Goal: Transaction & Acquisition: Purchase product/service

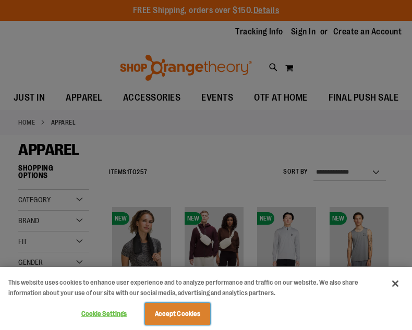
click at [203, 322] on button "Accept Cookies" at bounding box center [177, 314] width 65 height 22
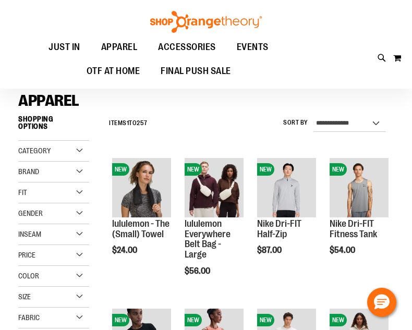
scroll to position [47, 0]
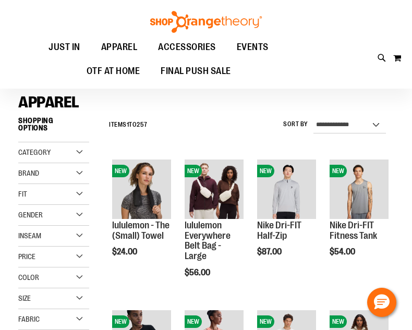
click at [77, 147] on div "Category" at bounding box center [53, 153] width 71 height 21
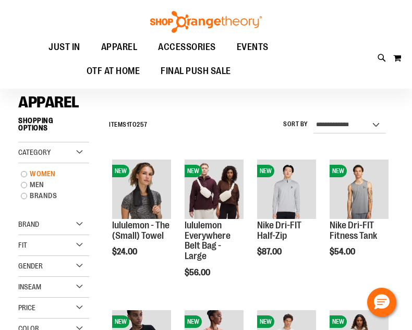
click at [23, 169] on link "WOMEN" at bounding box center [50, 174] width 68 height 11
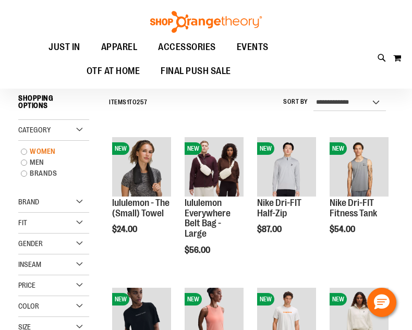
scroll to position [70, 0]
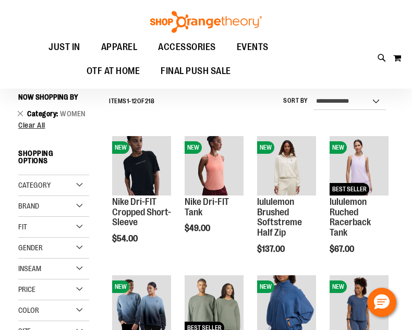
click at [78, 243] on div "Gender" at bounding box center [53, 248] width 71 height 21
click at [369, 53] on div "Toggle Nav Search Popular Suggestions Advanced Search" at bounding box center [206, 44] width 412 height 89
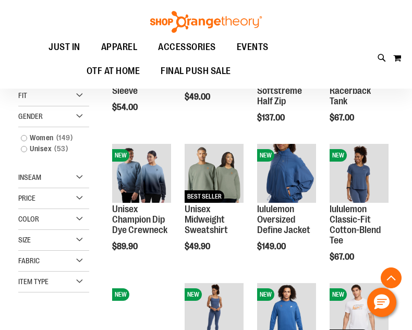
scroll to position [206, 0]
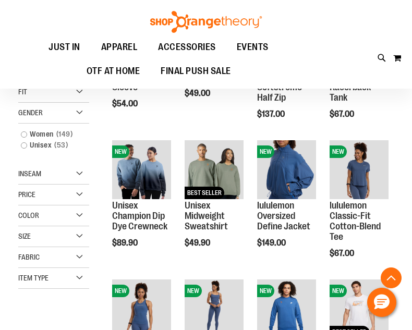
click at [80, 270] on div "Item Type" at bounding box center [53, 278] width 71 height 21
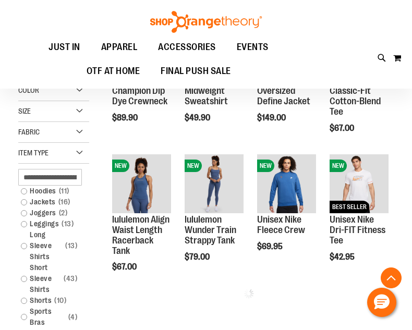
scroll to position [341, 0]
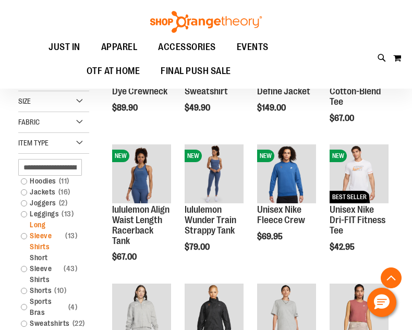
click at [26, 229] on link "Long Sleeve Shirts 13 items" at bounding box center [50, 236] width 68 height 33
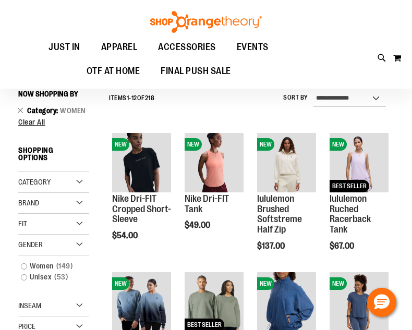
scroll to position [70, 0]
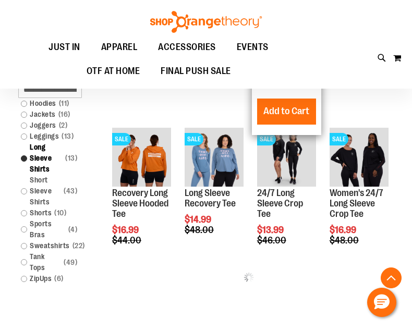
scroll to position [378, 0]
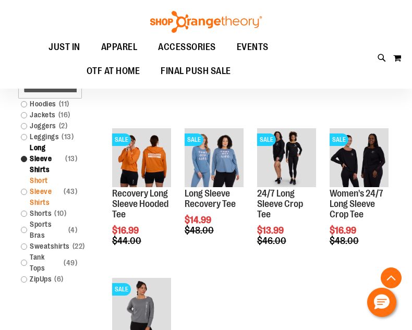
click at [25, 185] on link "Short Sleeve Shirts 43 items" at bounding box center [50, 191] width 68 height 33
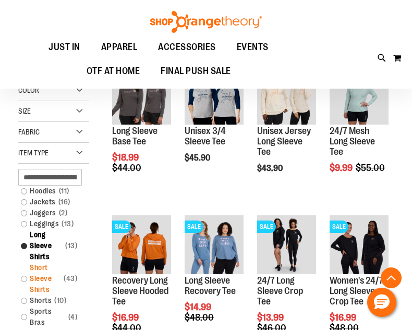
scroll to position [292, 0]
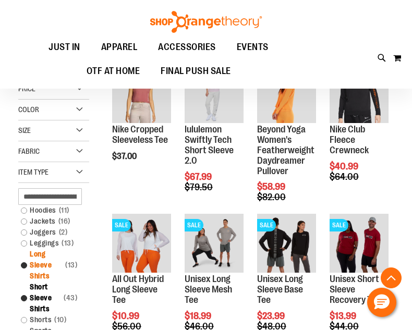
click at [22, 259] on link "Long Sleeve Shirts 13 items" at bounding box center [50, 265] width 68 height 33
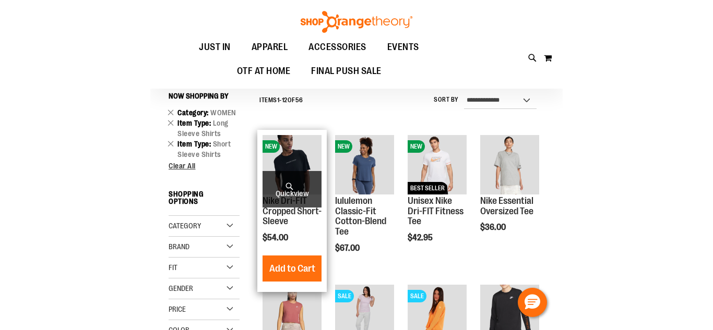
scroll to position [70, 0]
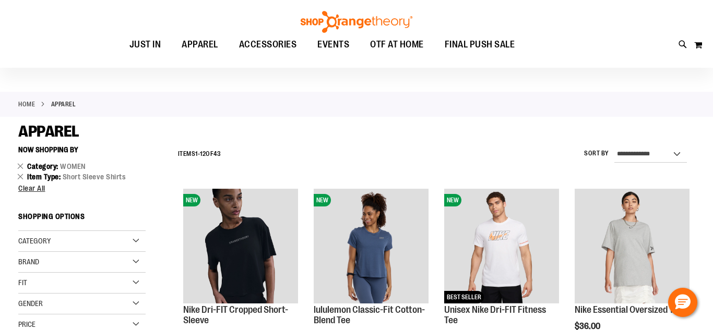
scroll to position [16, 0]
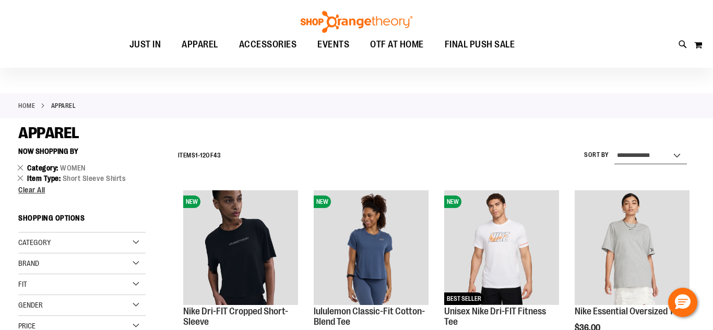
click at [412, 158] on select "**********" at bounding box center [650, 156] width 73 height 17
select select "*********"
click at [412, 148] on select "**********" at bounding box center [650, 156] width 73 height 17
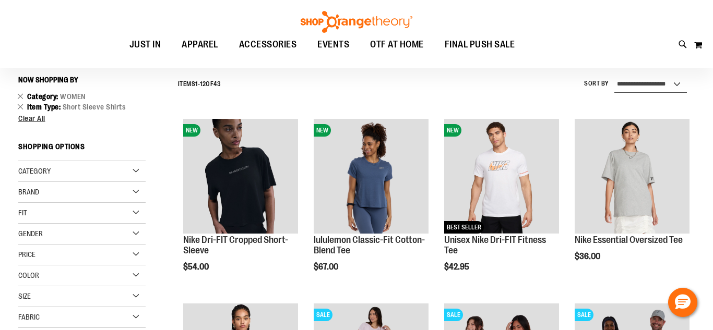
scroll to position [91, 0]
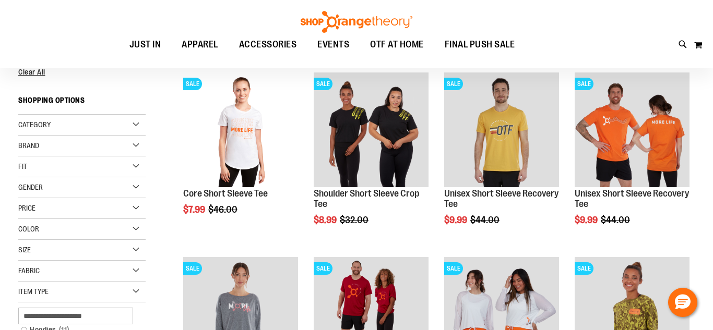
scroll to position [135, 0]
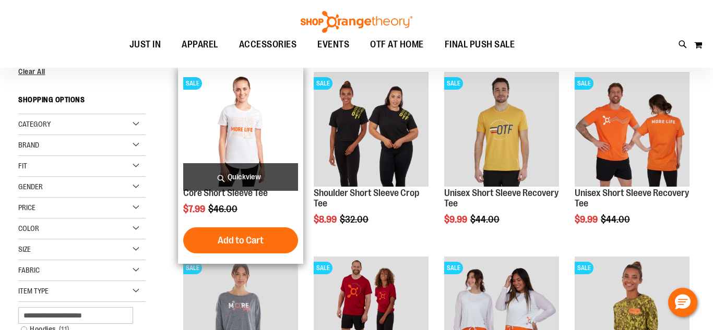
click at [213, 142] on img "product" at bounding box center [240, 129] width 115 height 115
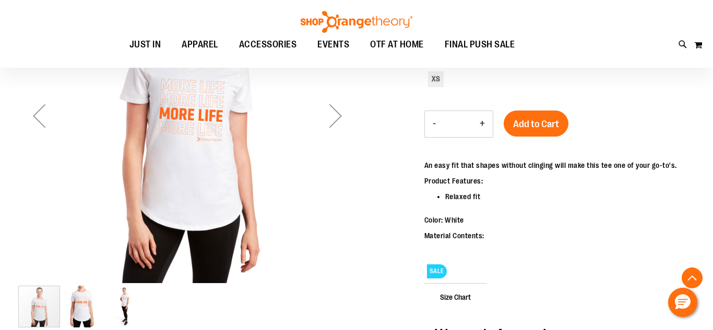
scroll to position [210, 0]
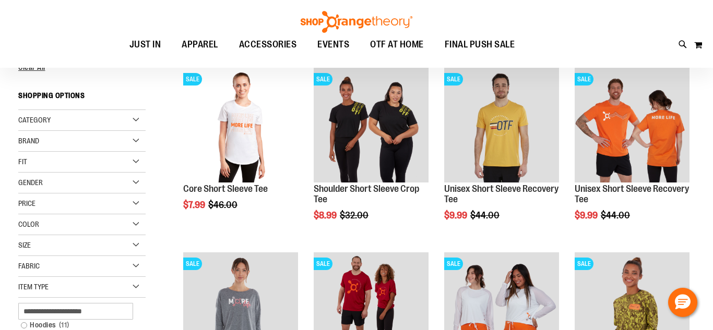
scroll to position [134, 0]
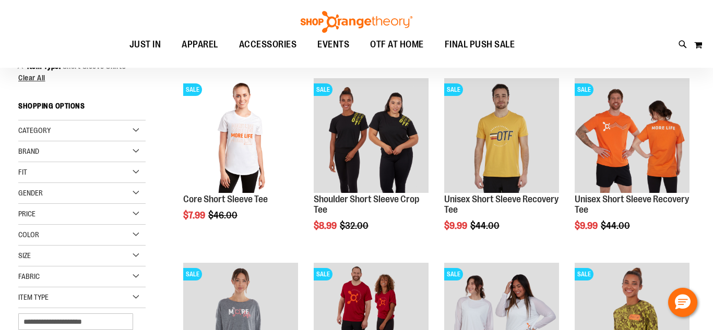
click at [136, 256] on div "Size" at bounding box center [81, 256] width 127 height 21
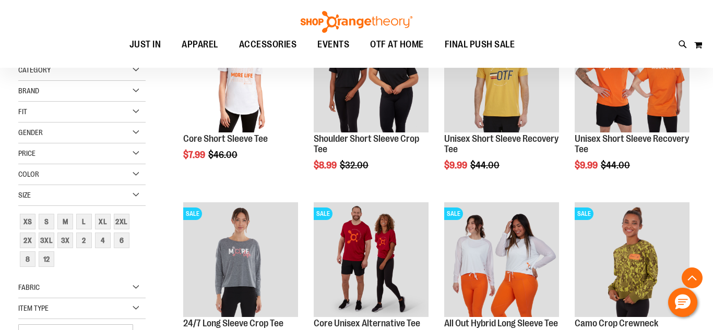
scroll to position [218, 0]
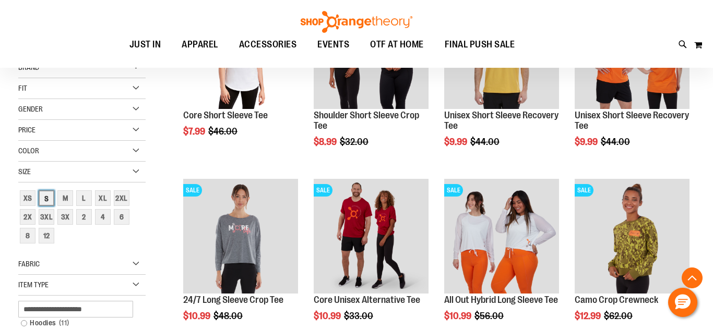
click at [46, 198] on div "S" at bounding box center [47, 199] width 16 height 16
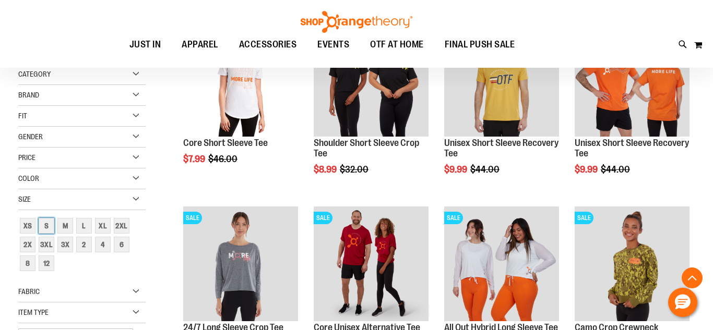
scroll to position [192, 0]
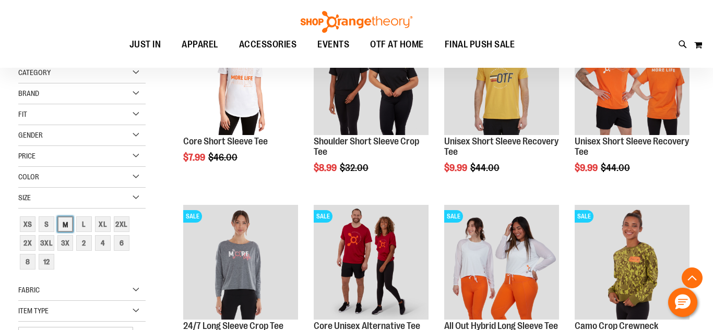
click at [66, 228] on div "M" at bounding box center [65, 225] width 16 height 16
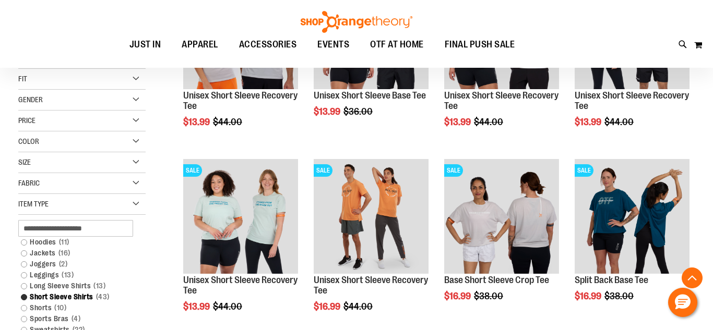
scroll to position [235, 0]
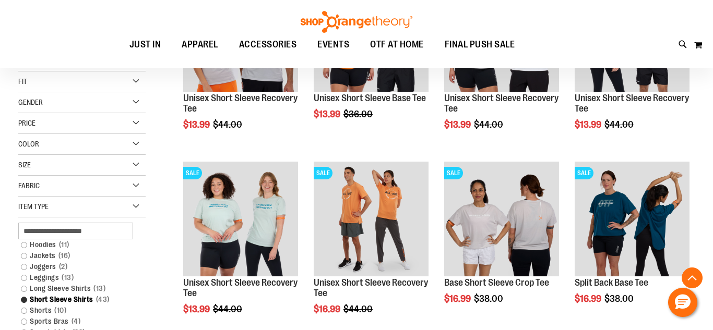
click at [131, 163] on div "Size" at bounding box center [81, 165] width 127 height 21
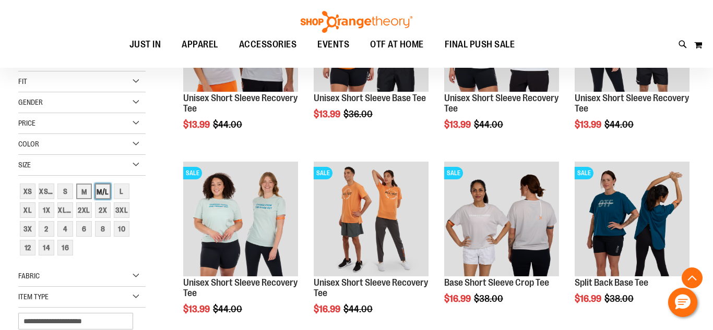
click at [106, 194] on div "M/L" at bounding box center [103, 192] width 16 height 16
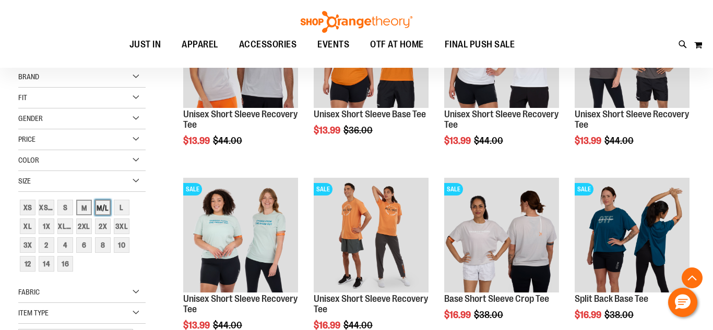
scroll to position [220, 0]
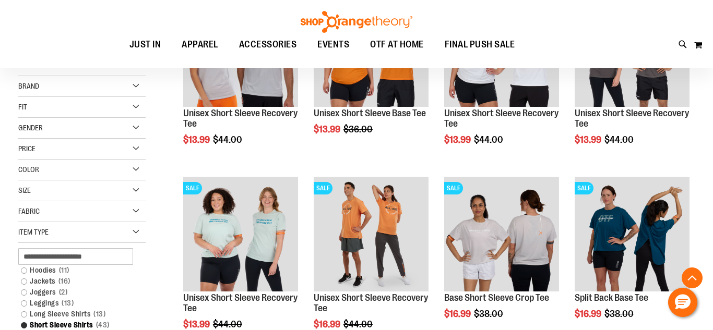
click at [65, 208] on div "Fabric" at bounding box center [81, 212] width 127 height 21
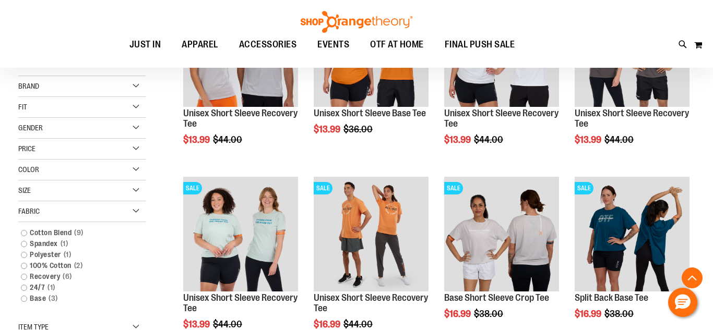
click at [135, 187] on div "Size" at bounding box center [81, 191] width 127 height 21
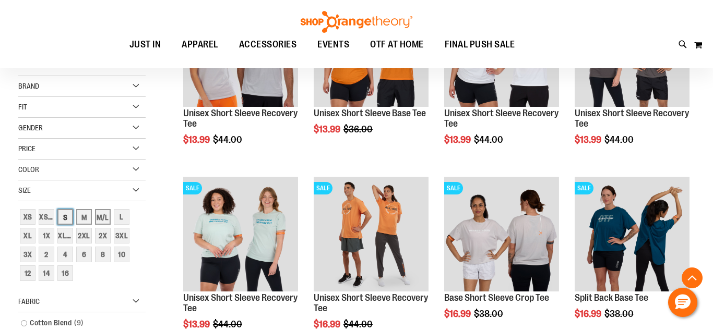
click at [64, 219] on div "S" at bounding box center [65, 217] width 16 height 16
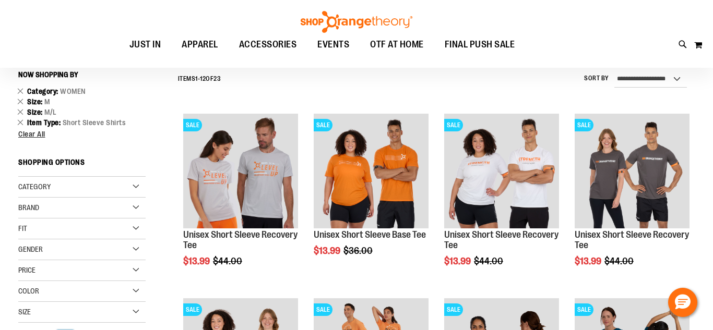
scroll to position [97, 0]
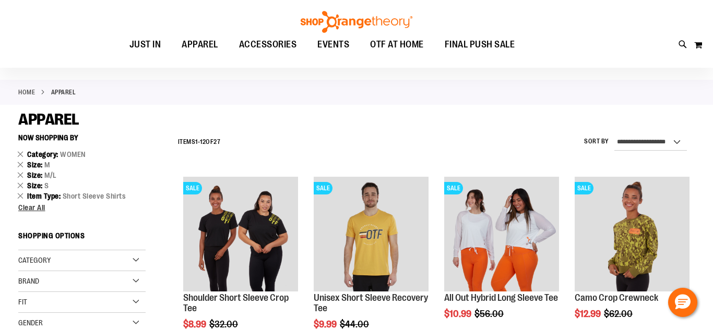
scroll to position [33, 0]
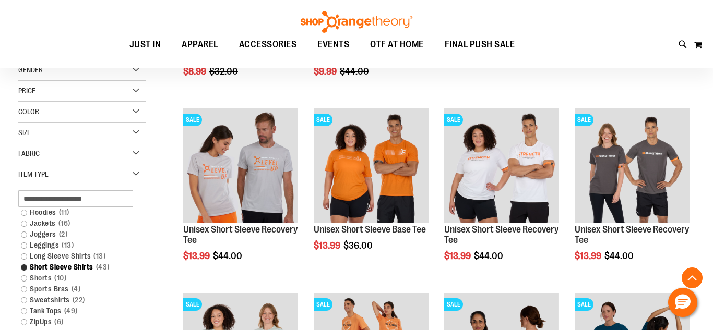
scroll to position [297, 0]
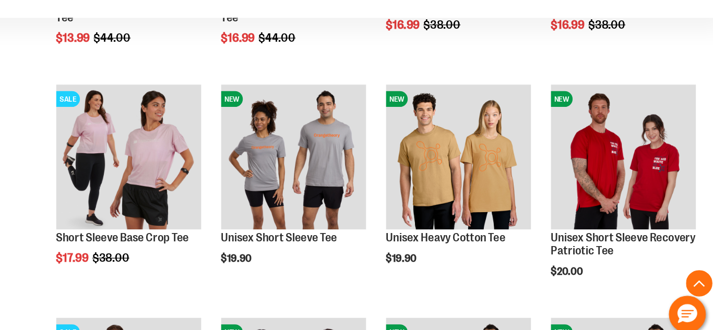
scroll to position [646, 0]
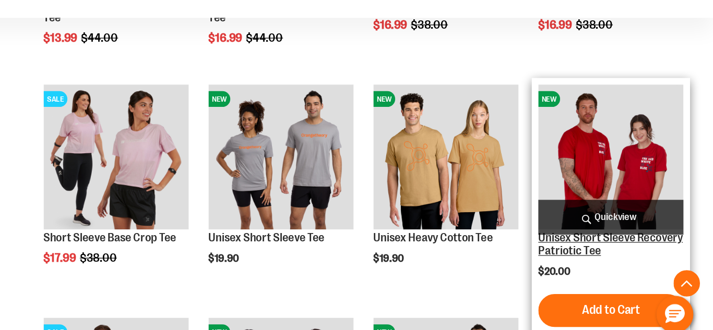
click at [607, 244] on link "Unisex Short Sleeve Recovery Patriotic Tee" at bounding box center [632, 246] width 114 height 21
click at [608, 250] on link "Unisex Short Sleeve Recovery Patriotic Tee" at bounding box center [632, 246] width 114 height 21
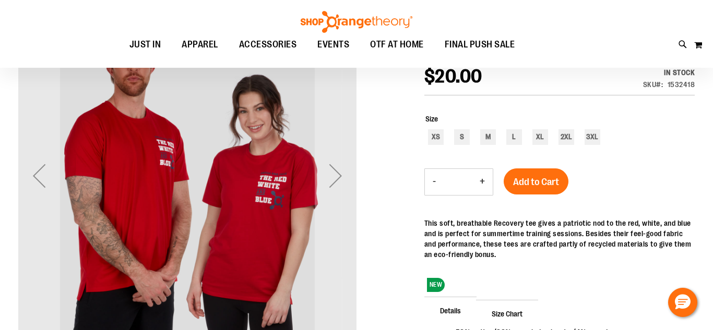
scroll to position [145, 0]
click at [488, 135] on div "M" at bounding box center [488, 137] width 16 height 16
type input "***"
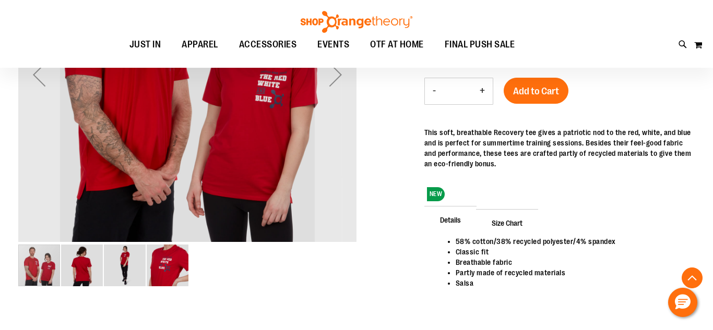
scroll to position [246, 0]
click at [513, 221] on span "Size Chart" at bounding box center [507, 222] width 62 height 27
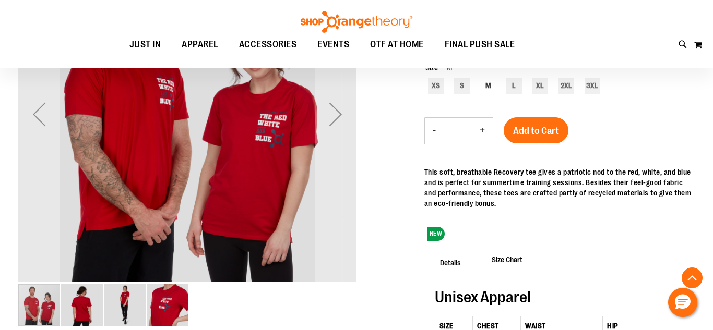
scroll to position [206, 0]
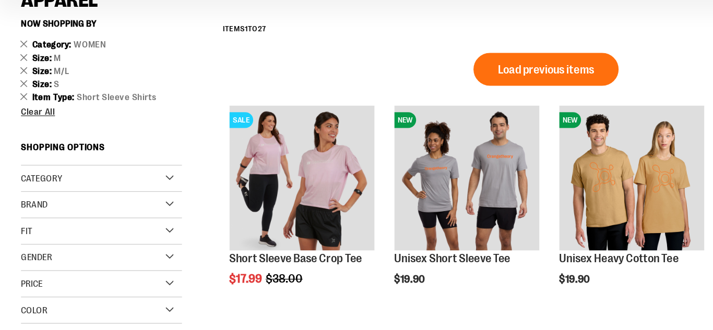
scroll to position [89, 0]
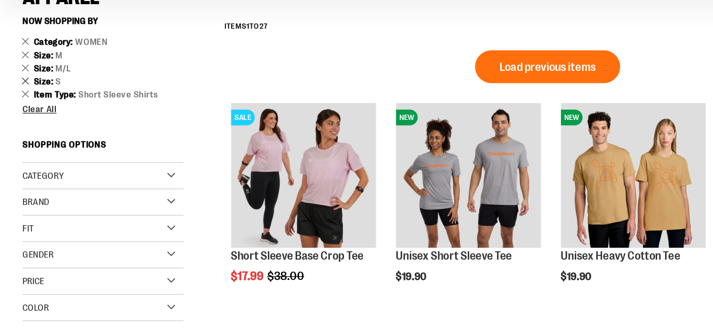
click at [20, 133] on link "Remove This Item" at bounding box center [20, 132] width 7 height 10
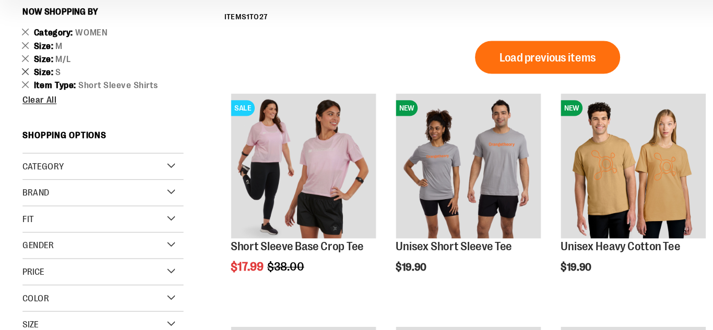
scroll to position [97, 0]
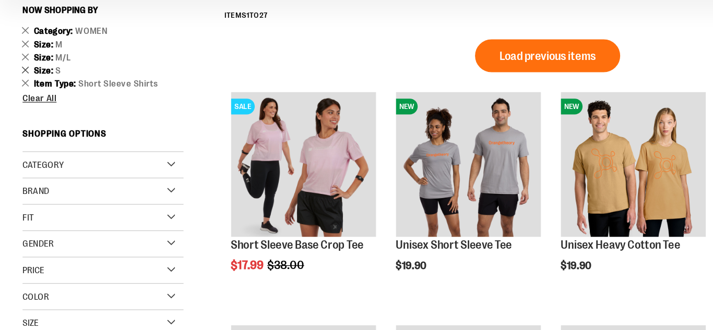
click at [20, 124] on link "Remove This Item" at bounding box center [20, 124] width 7 height 10
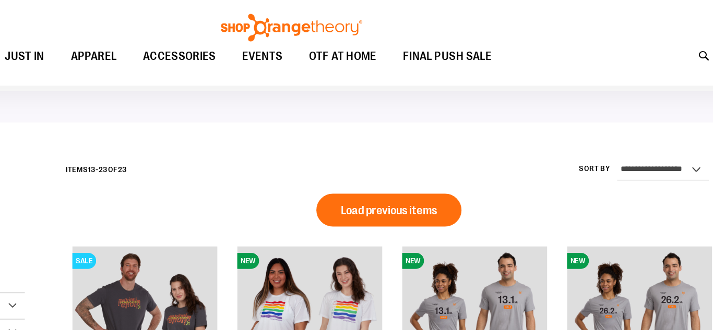
scroll to position [43, 0]
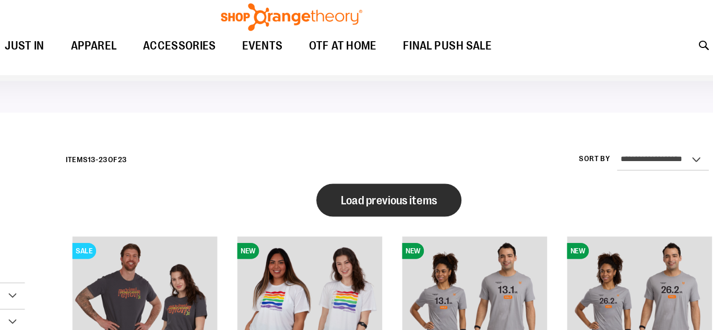
click at [416, 165] on span "Load previous items" at bounding box center [434, 167] width 76 height 10
click at [434, 166] on span "Load previous items" at bounding box center [434, 167] width 76 height 10
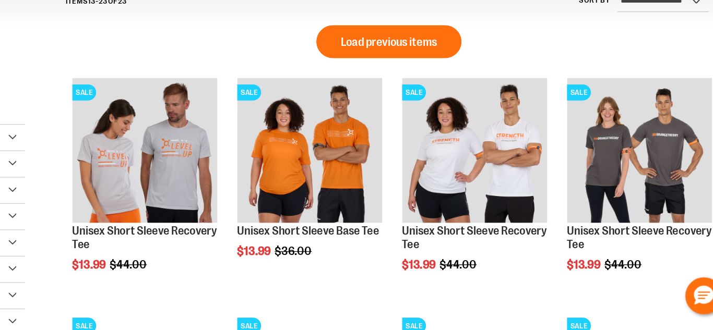
scroll to position [109, 0]
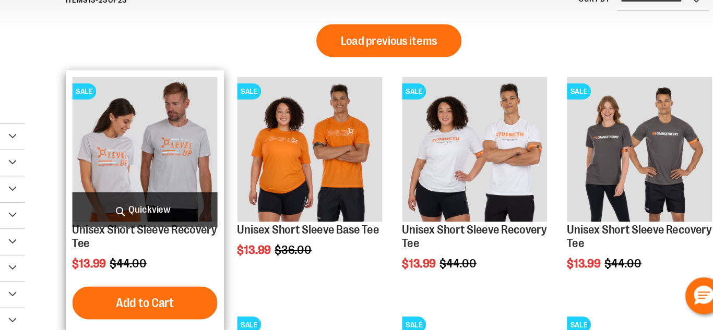
click at [270, 192] on img "product" at bounding box center [240, 186] width 115 height 115
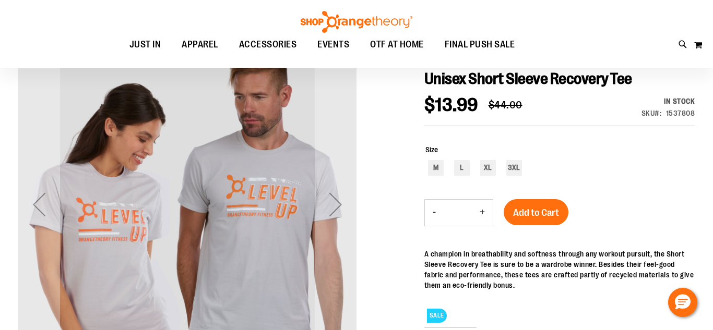
scroll to position [107, 0]
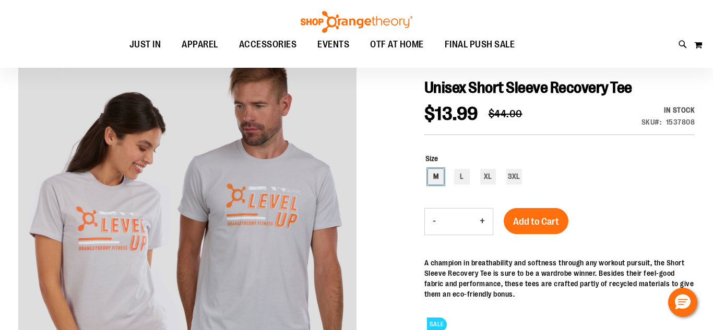
click at [437, 176] on div "M" at bounding box center [436, 177] width 16 height 16
type input "***"
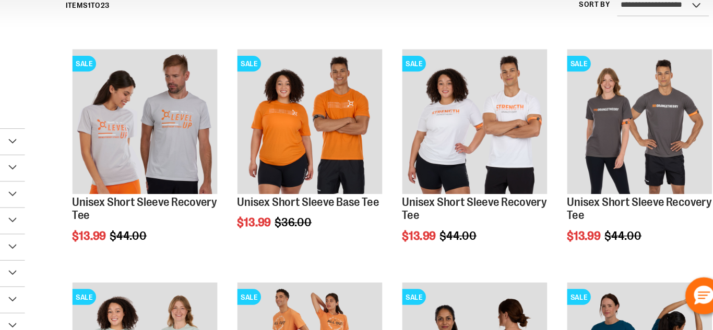
scroll to position [109, 0]
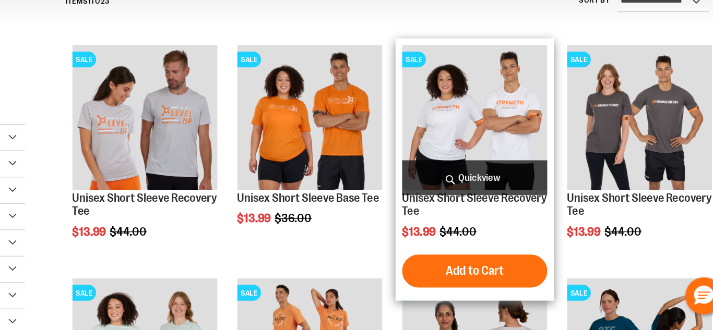
click at [492, 164] on img "product" at bounding box center [501, 161] width 115 height 115
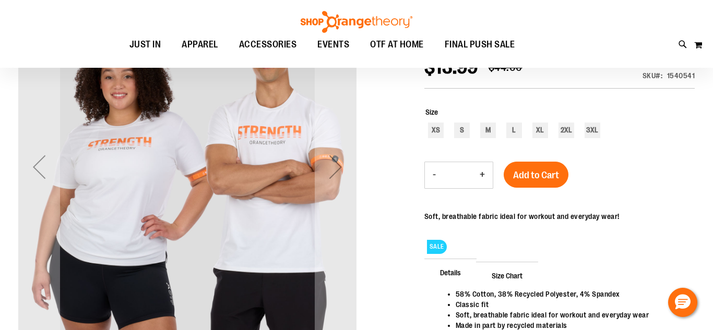
scroll to position [153, 0]
click at [512, 278] on span "Size Chart" at bounding box center [507, 276] width 62 height 27
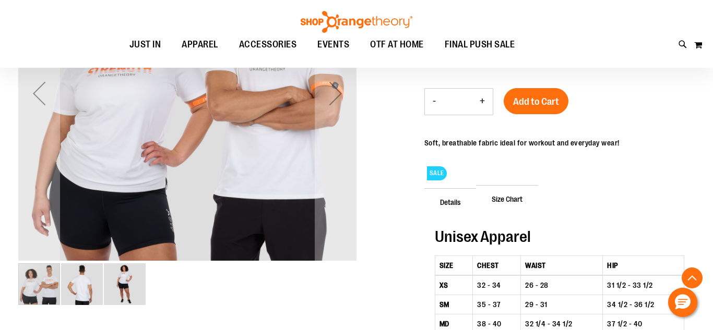
scroll to position [228, 0]
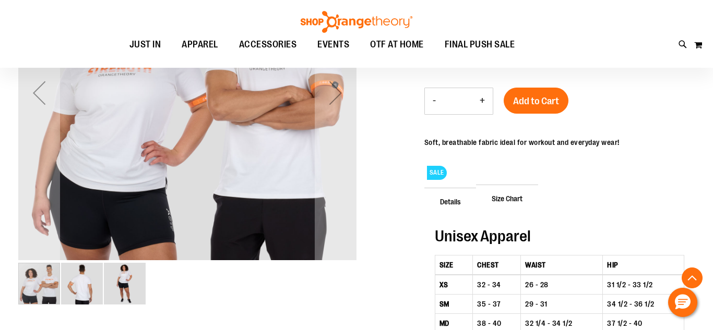
click at [132, 291] on img "image 3 of 3" at bounding box center [125, 284] width 42 height 42
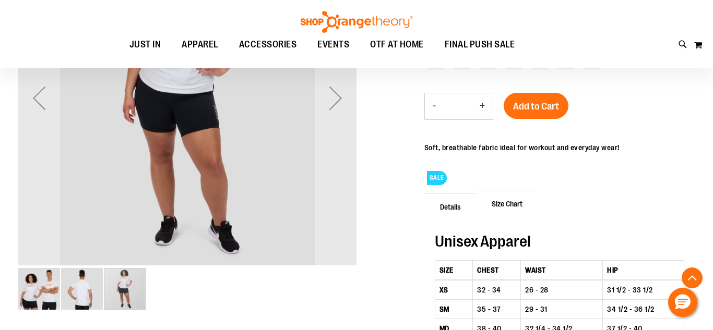
scroll to position [223, 0]
click at [91, 293] on img "image 2 of 3" at bounding box center [82, 289] width 42 height 42
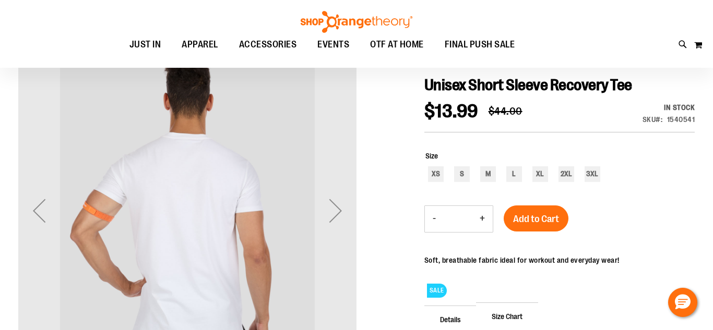
scroll to position [109, 0]
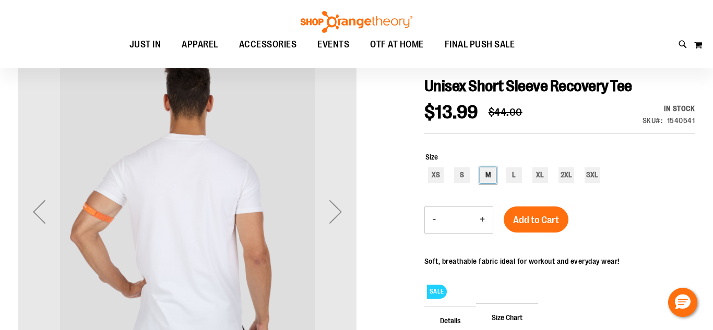
click at [488, 180] on div "M" at bounding box center [488, 176] width 16 height 16
type input "***"
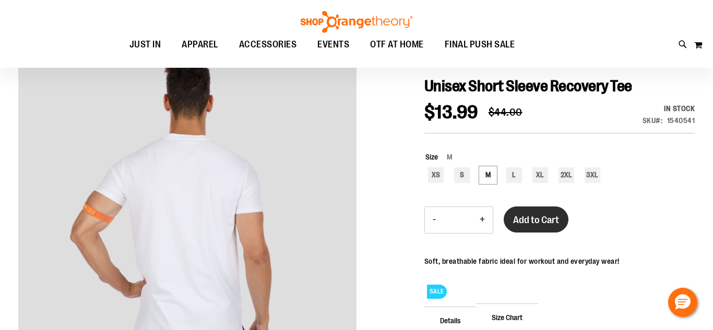
click at [552, 217] on span "Add to Cart" at bounding box center [536, 220] width 46 height 11
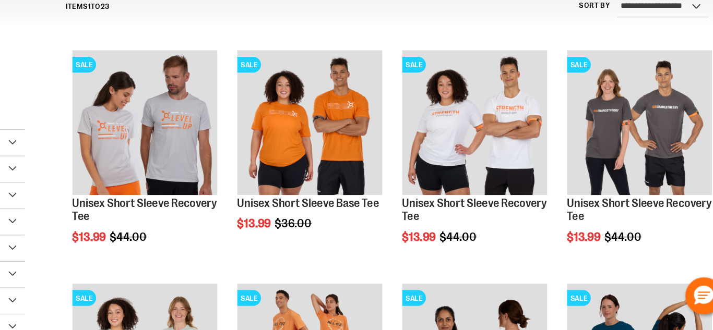
scroll to position [108, 0]
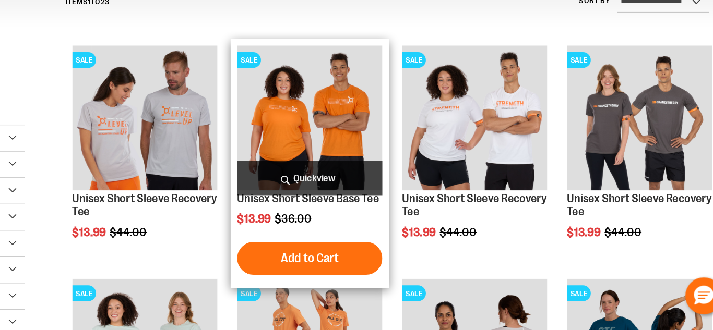
click at [391, 180] on img "product" at bounding box center [371, 161] width 115 height 115
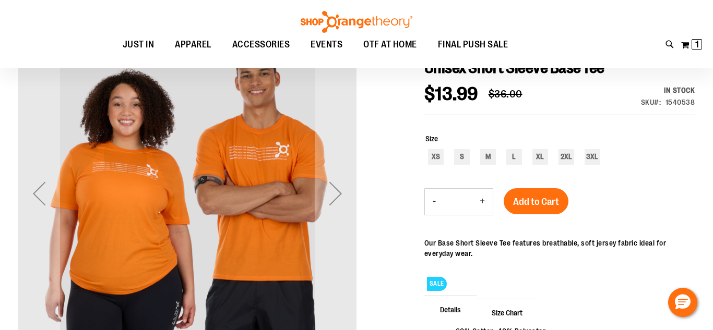
scroll to position [11, 0]
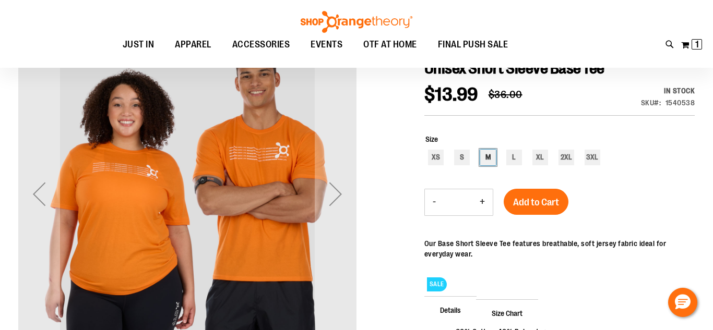
click at [489, 156] on div "M" at bounding box center [488, 158] width 16 height 16
type input "***"
click at [534, 199] on span "Add to Cart" at bounding box center [536, 202] width 46 height 11
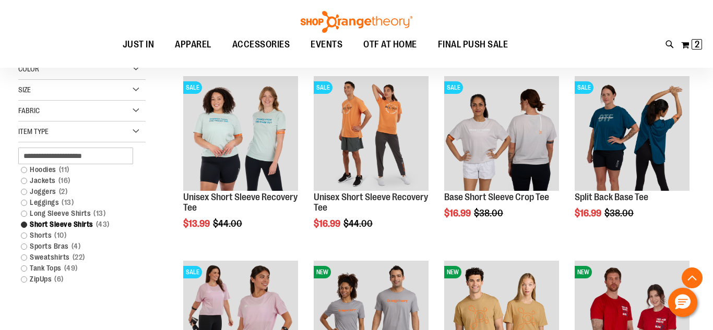
scroll to position [318, 0]
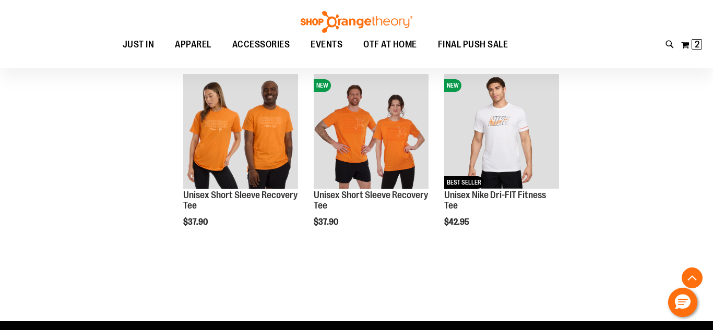
scroll to position [1058, 0]
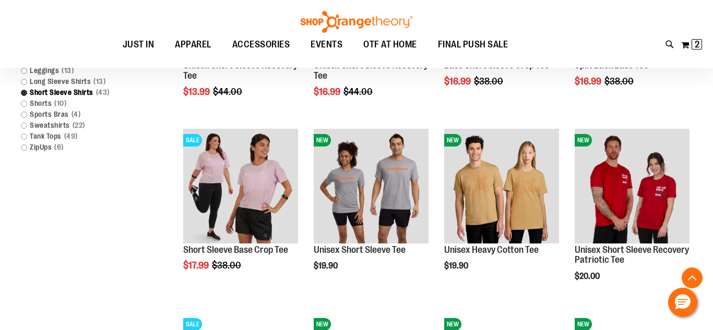
scroll to position [467, 0]
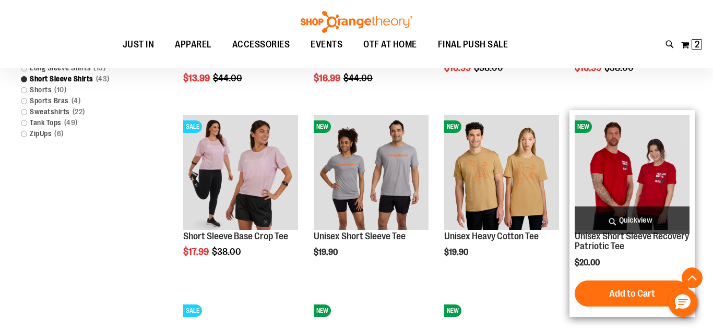
click at [647, 204] on img "product" at bounding box center [632, 172] width 115 height 115
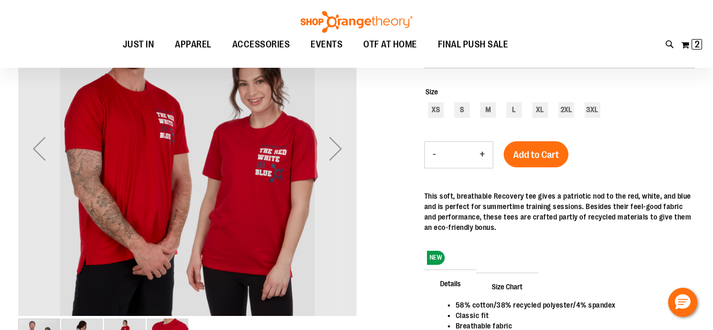
scroll to position [56, 0]
click at [490, 112] on div "M" at bounding box center [488, 111] width 16 height 16
type input "***"
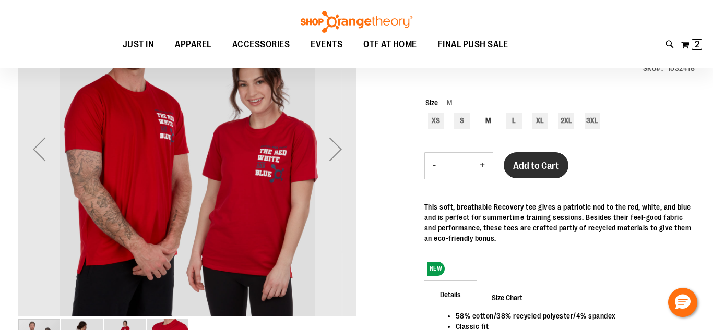
click at [547, 165] on span "Add to Cart" at bounding box center [536, 165] width 46 height 11
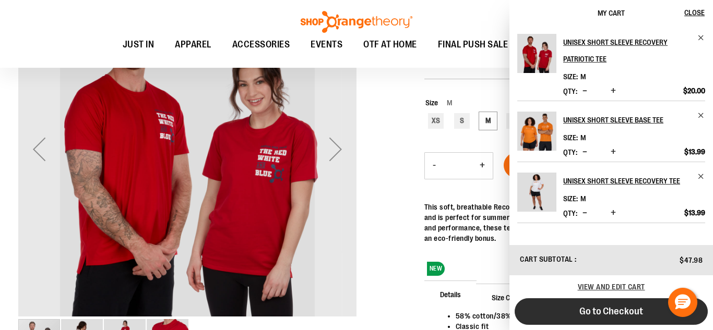
click at [629, 313] on span "Go to Checkout" at bounding box center [611, 311] width 64 height 11
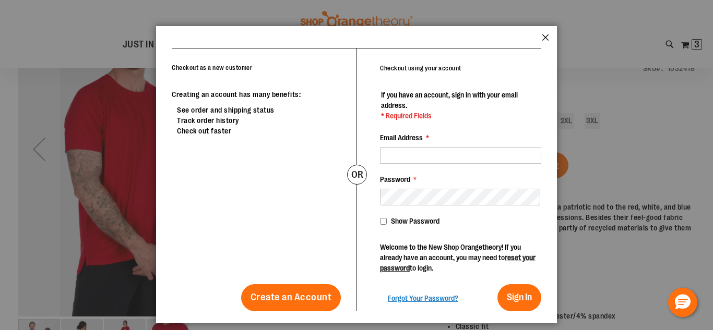
click at [542, 38] on button "Close" at bounding box center [545, 41] width 7 height 14
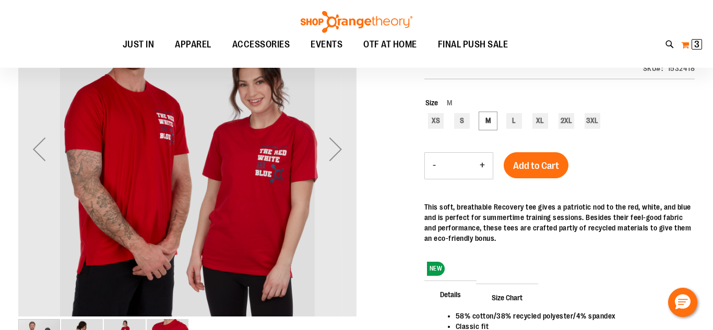
click at [699, 43] on span "3" at bounding box center [696, 44] width 5 height 10
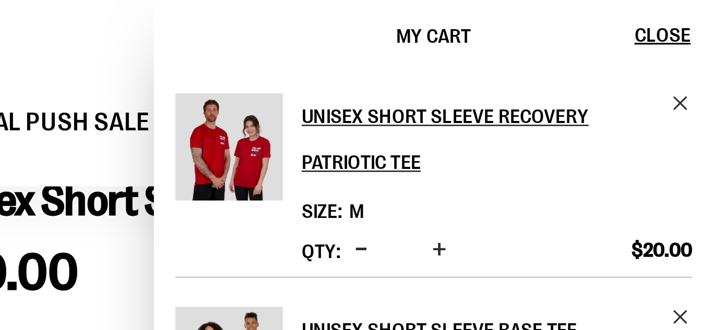
scroll to position [0, 0]
